Goal: Navigation & Orientation: Find specific page/section

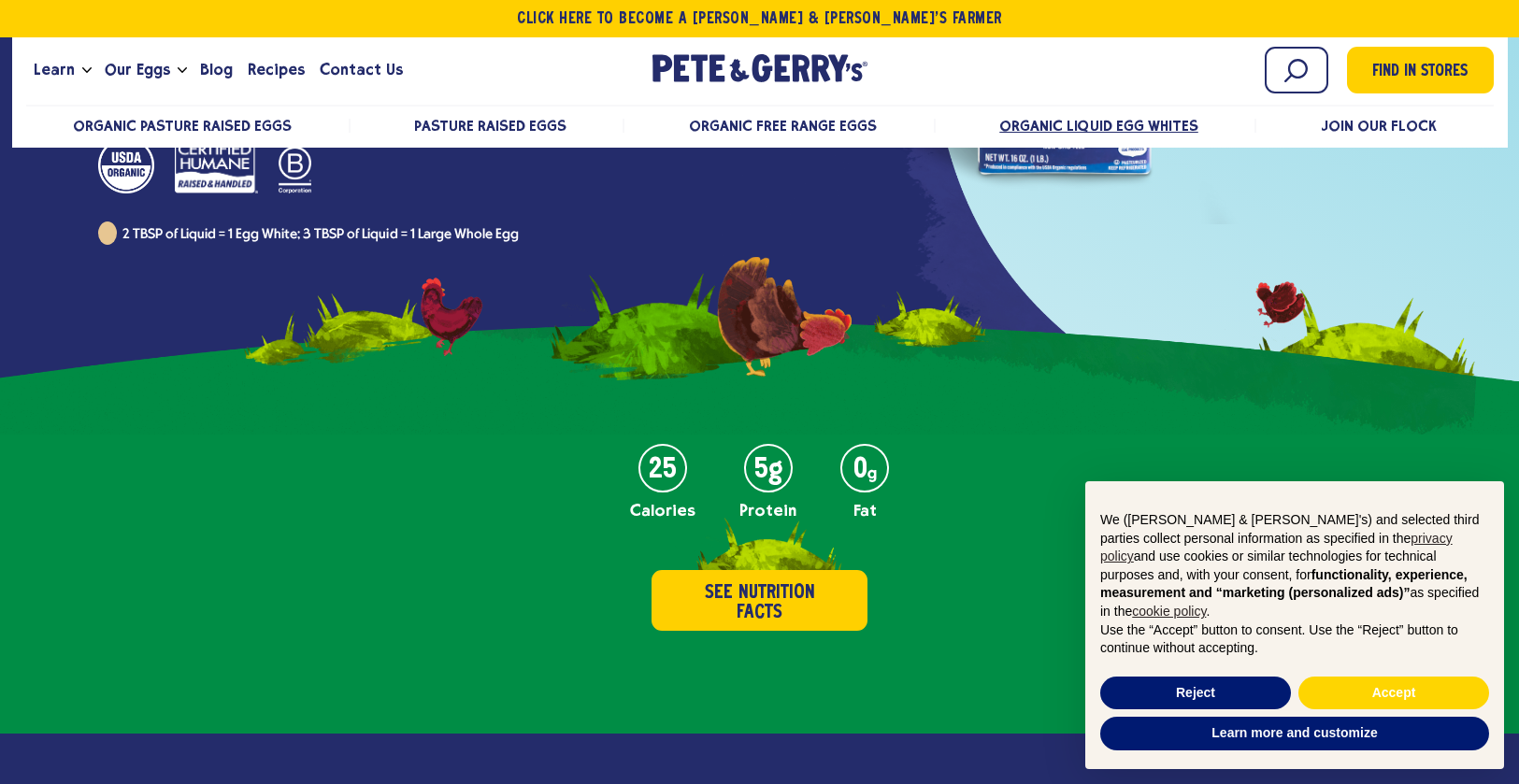
scroll to position [112, 0]
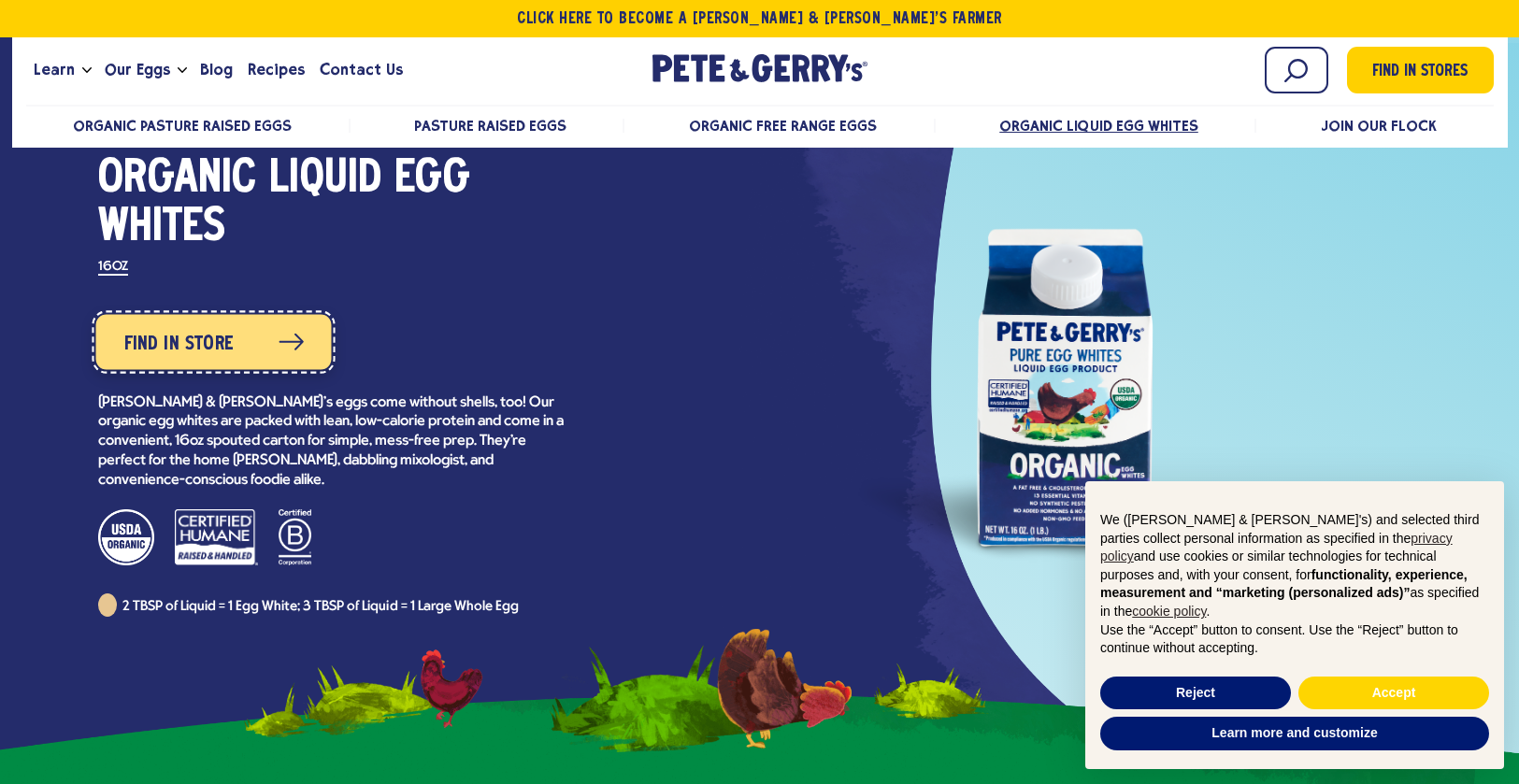
click at [241, 335] on link "Find in Store" at bounding box center [213, 341] width 236 height 55
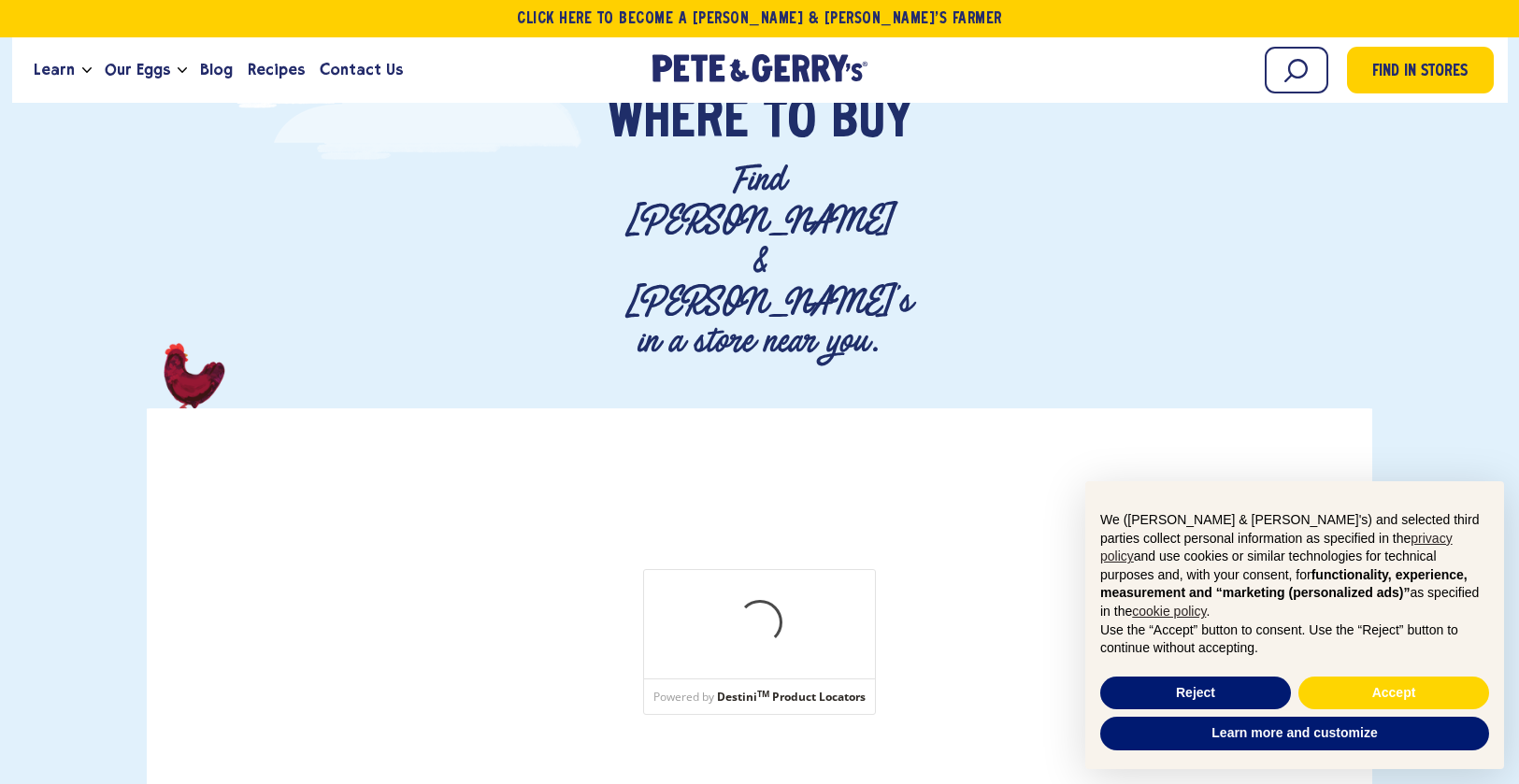
scroll to position [166, 0]
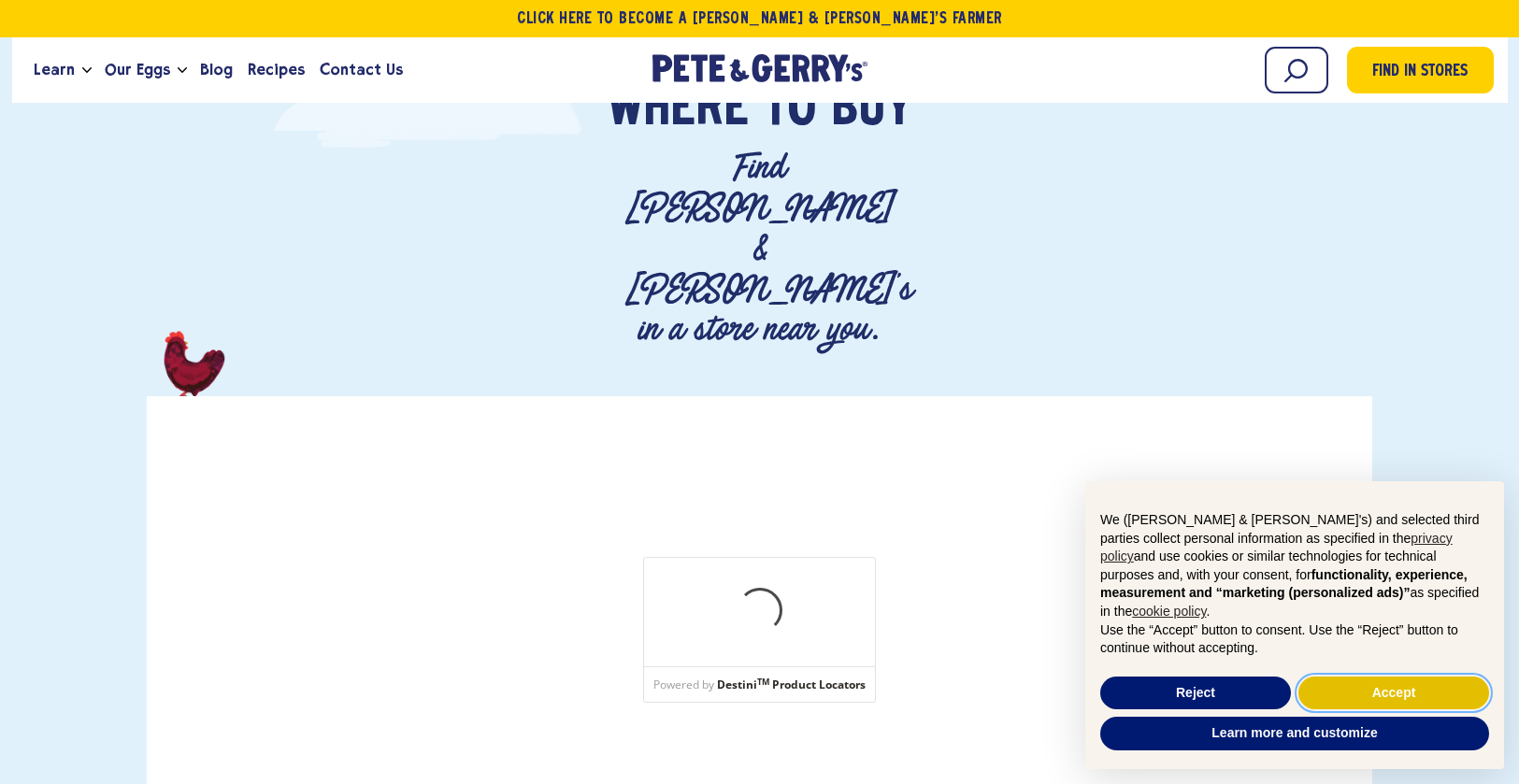
click at [1373, 687] on button "Accept" at bounding box center [1393, 694] width 191 height 34
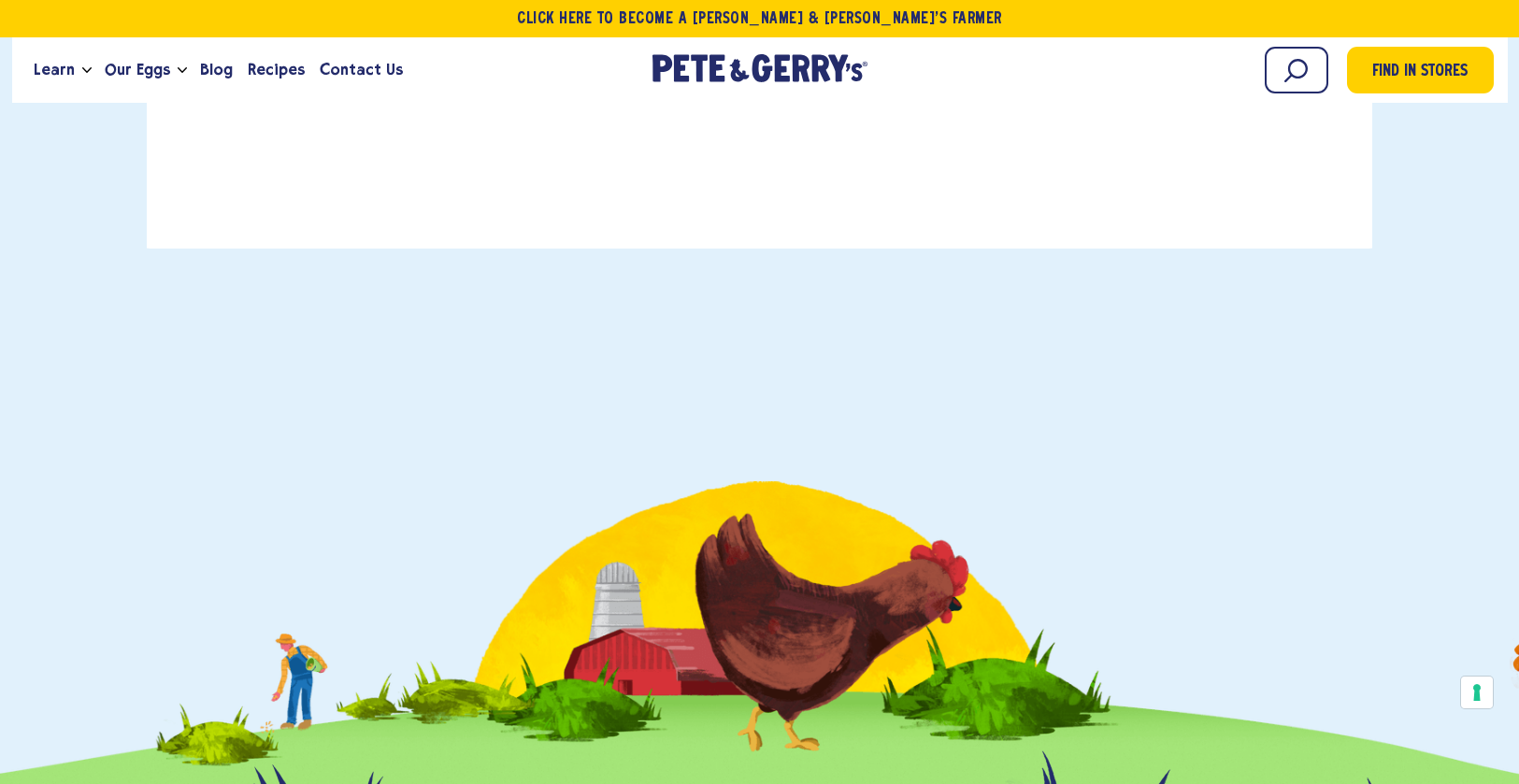
scroll to position [314, 0]
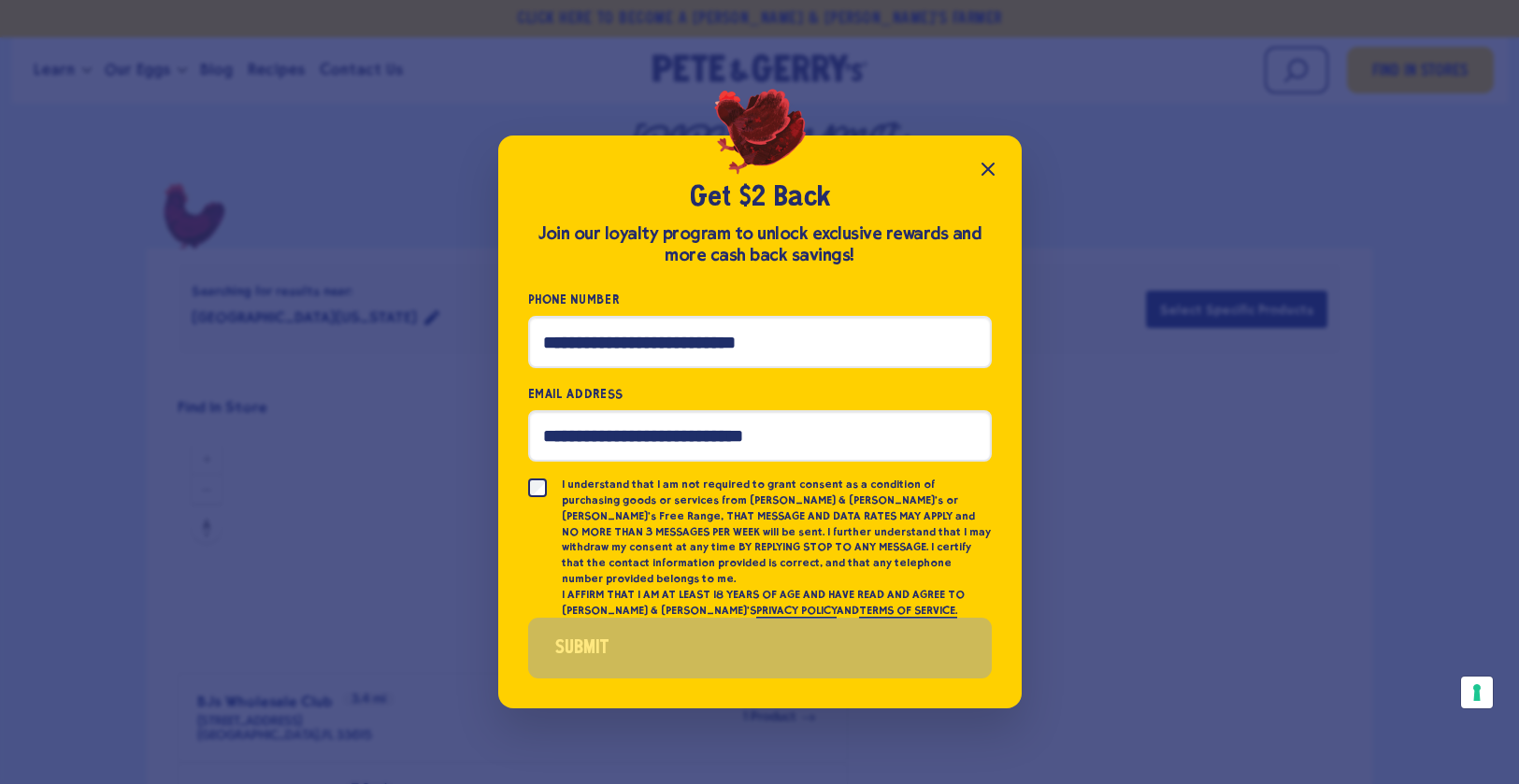
click at [995, 163] on button "Close popup" at bounding box center [988, 169] width 38 height 38
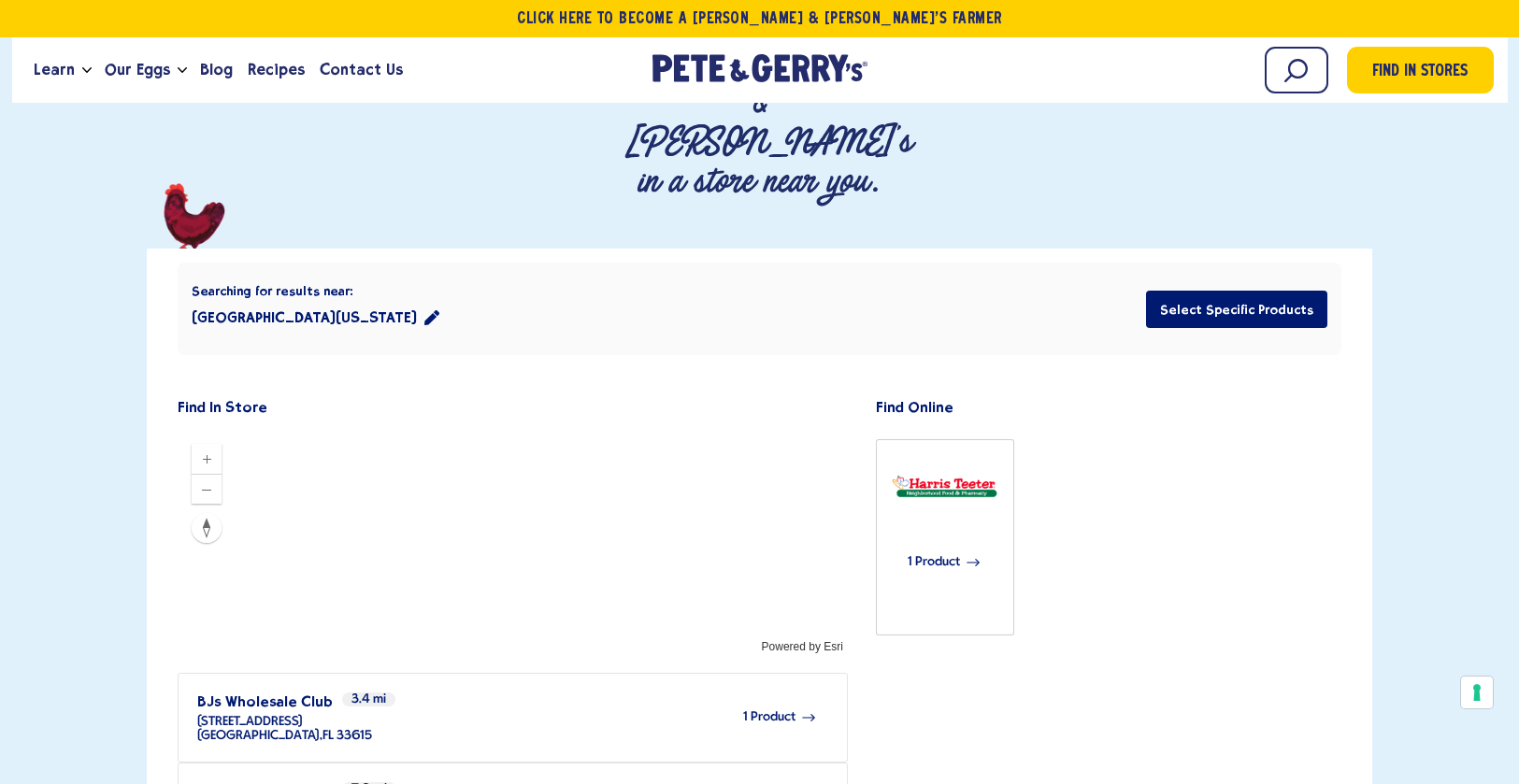
click at [995, 178] on icon "Close popup" at bounding box center [988, 169] width 23 height 23
click at [449, 692] on div "1 Product" at bounding box center [595, 717] width 445 height 52
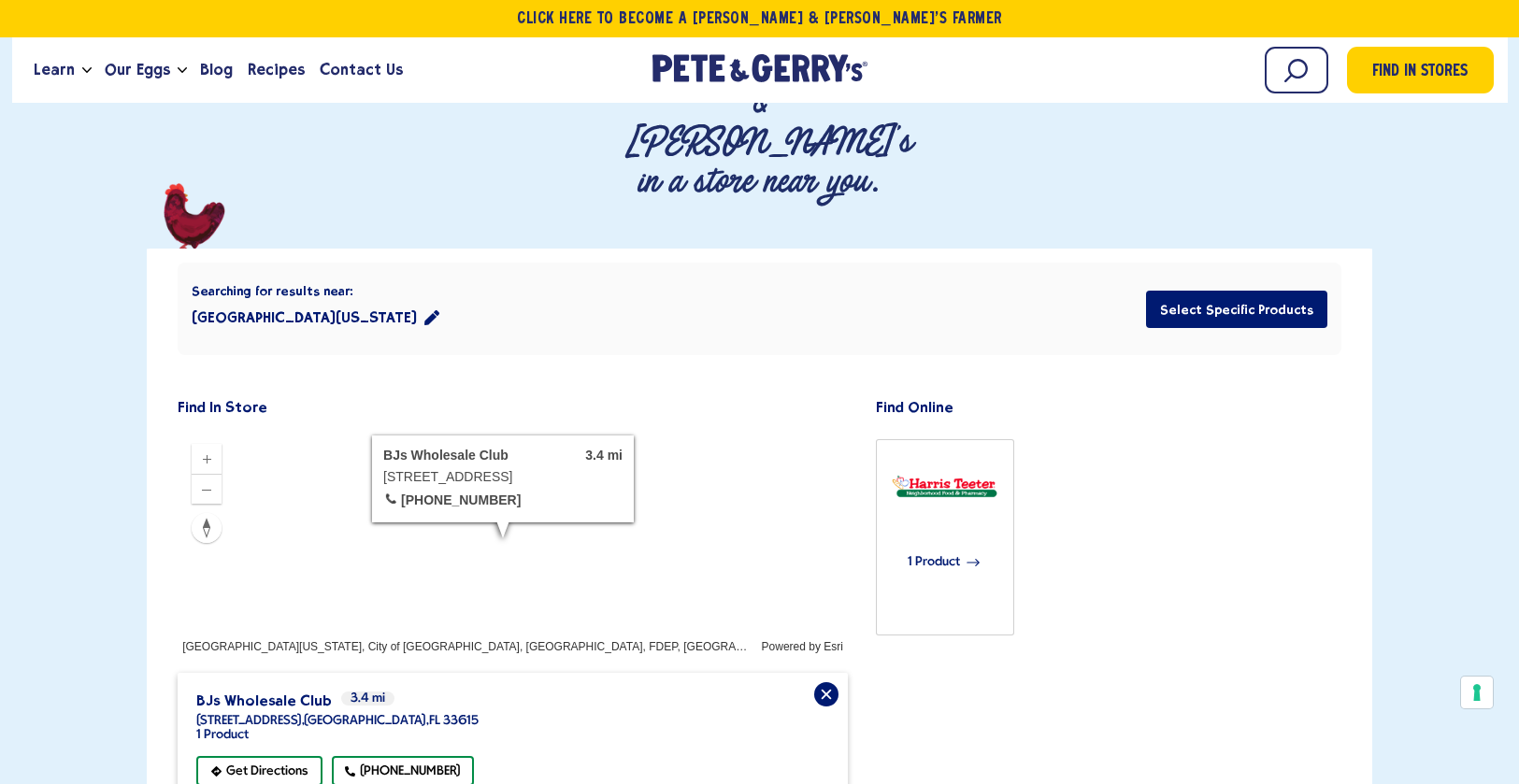
scroll to position [584, 0]
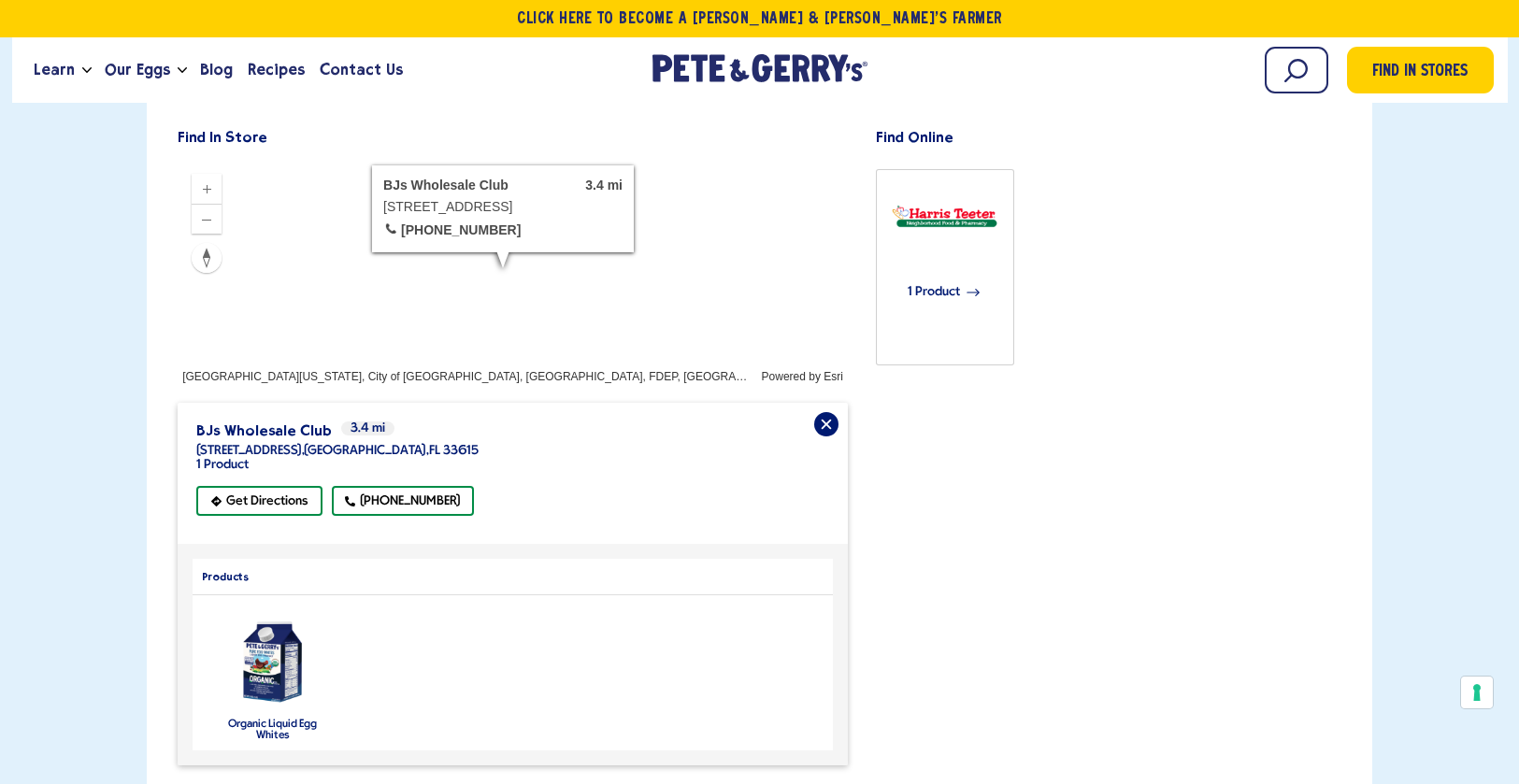
click at [270, 613] on img "product" at bounding box center [273, 662] width 83 height 99
click at [281, 718] on label "Organic Liquid Egg Whites" at bounding box center [273, 730] width 94 height 23
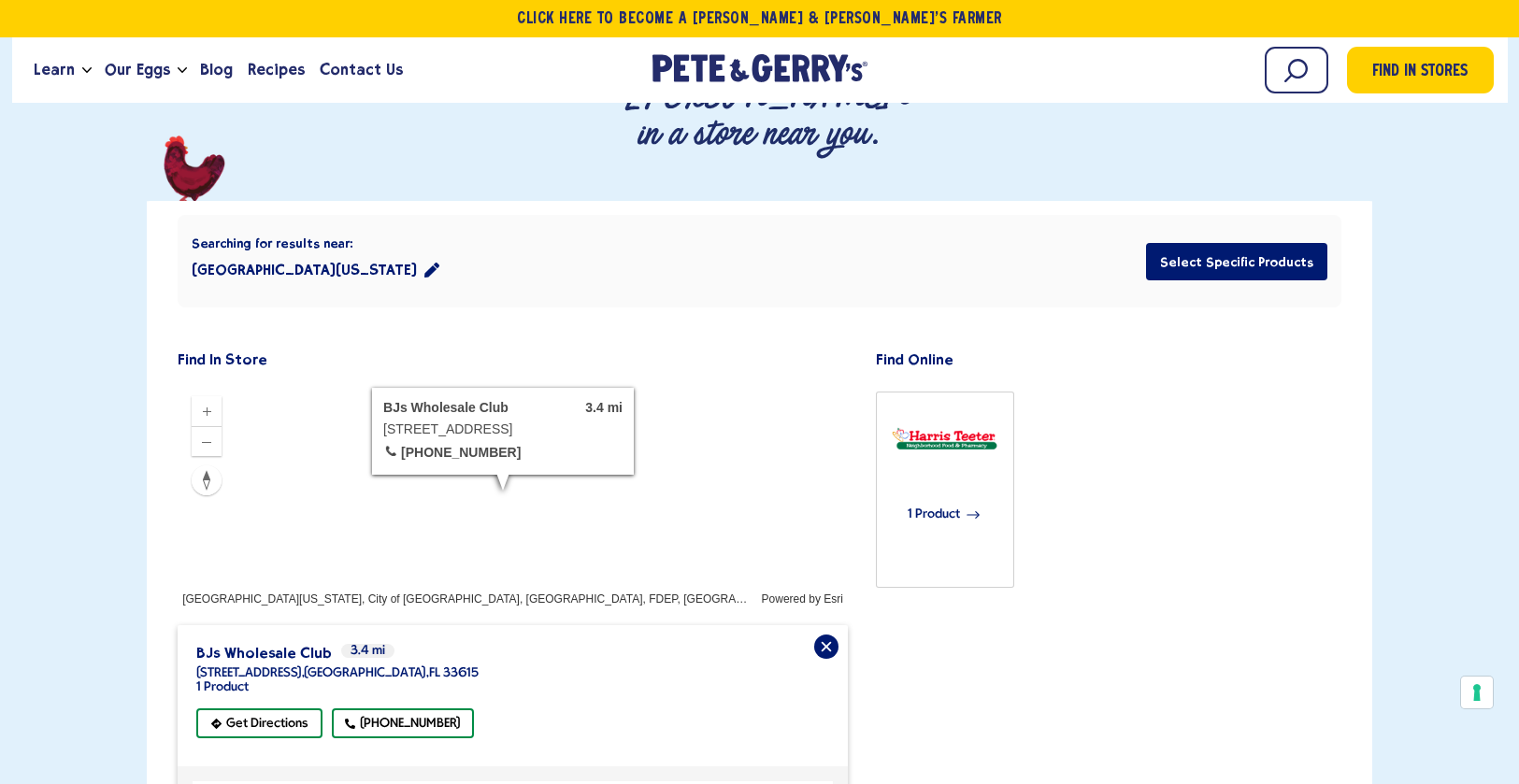
scroll to position [233, 0]
